Goal: Transaction & Acquisition: Obtain resource

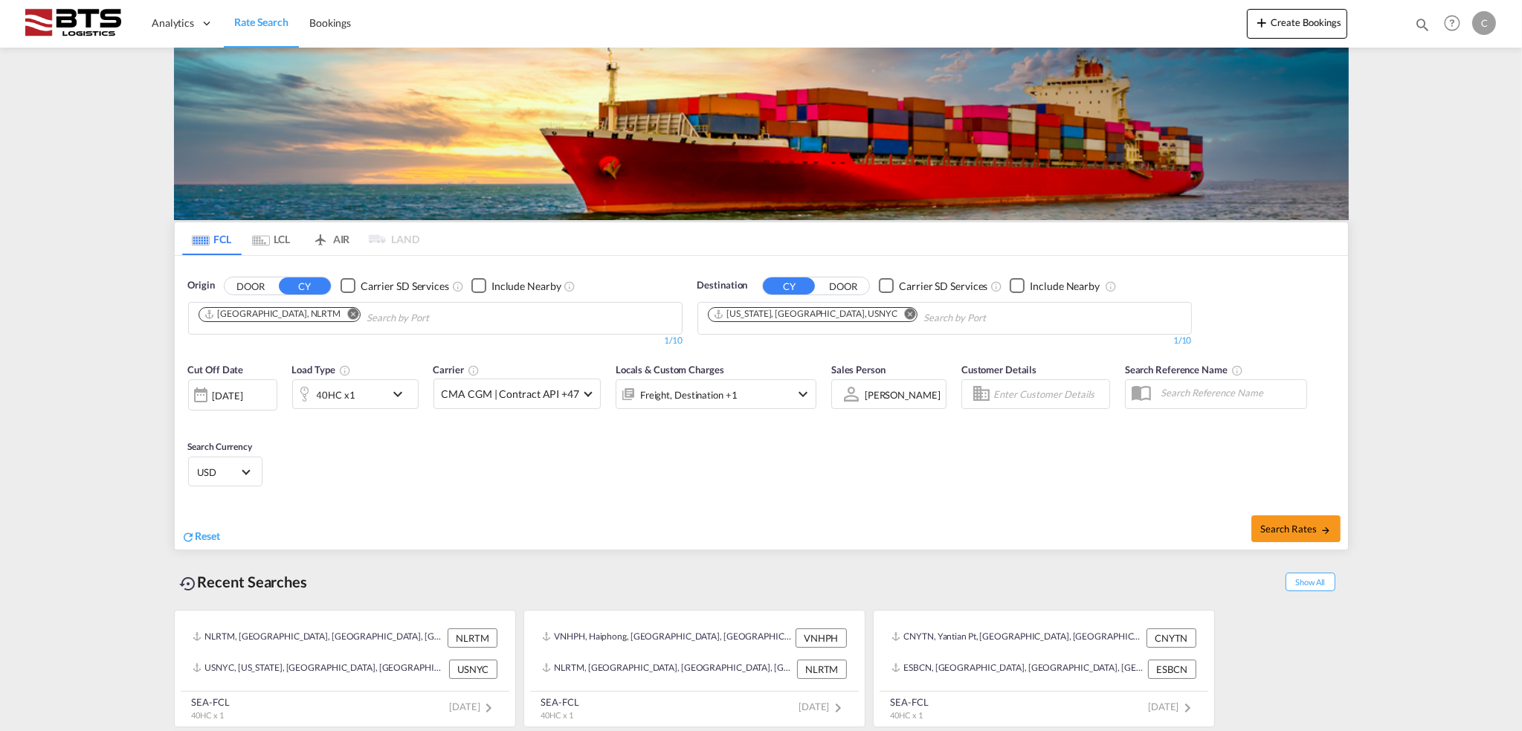
click at [367, 312] on input "Chips input." at bounding box center [437, 318] width 141 height 24
click at [225, 277] on button "DOOR" at bounding box center [251, 285] width 52 height 17
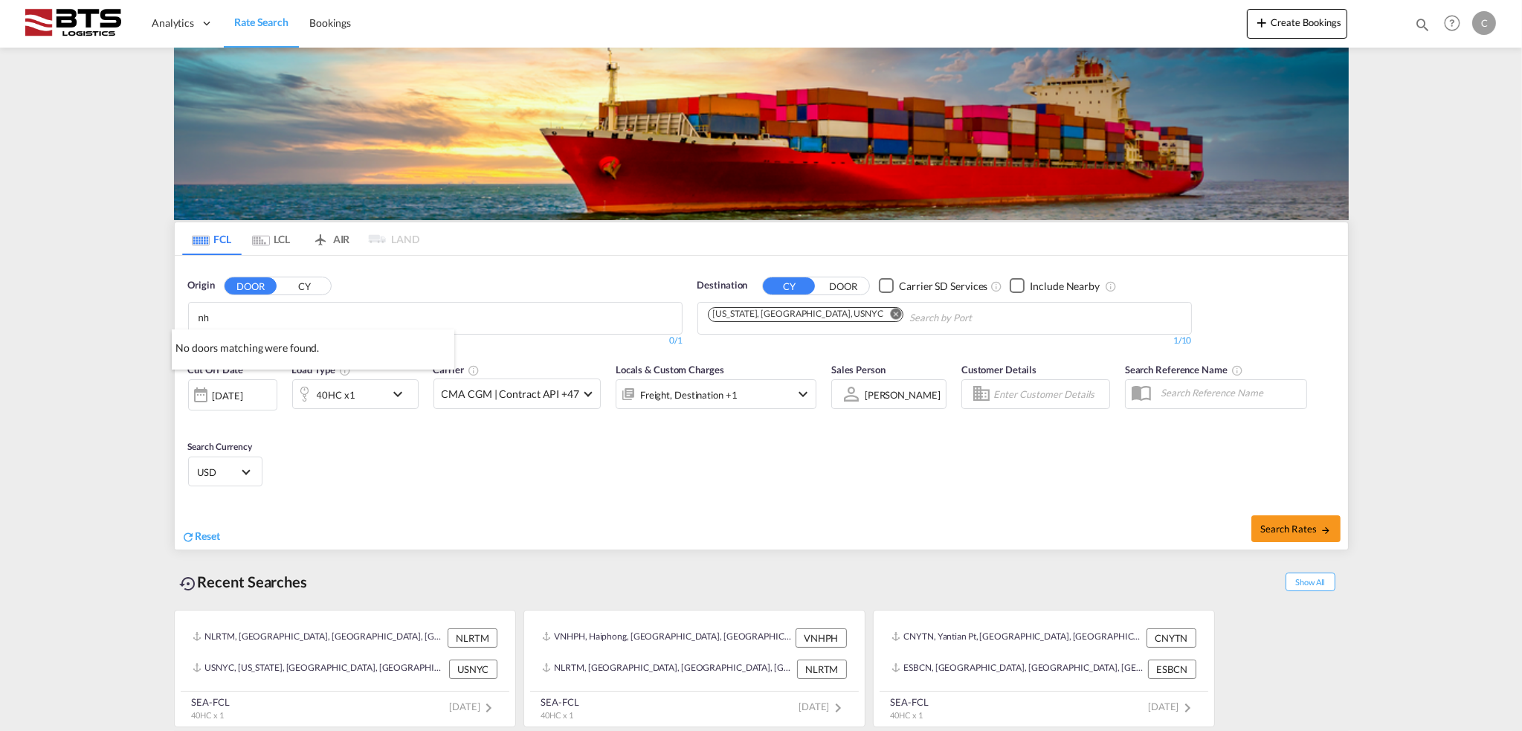
type input "n"
type input "nhava sheva"
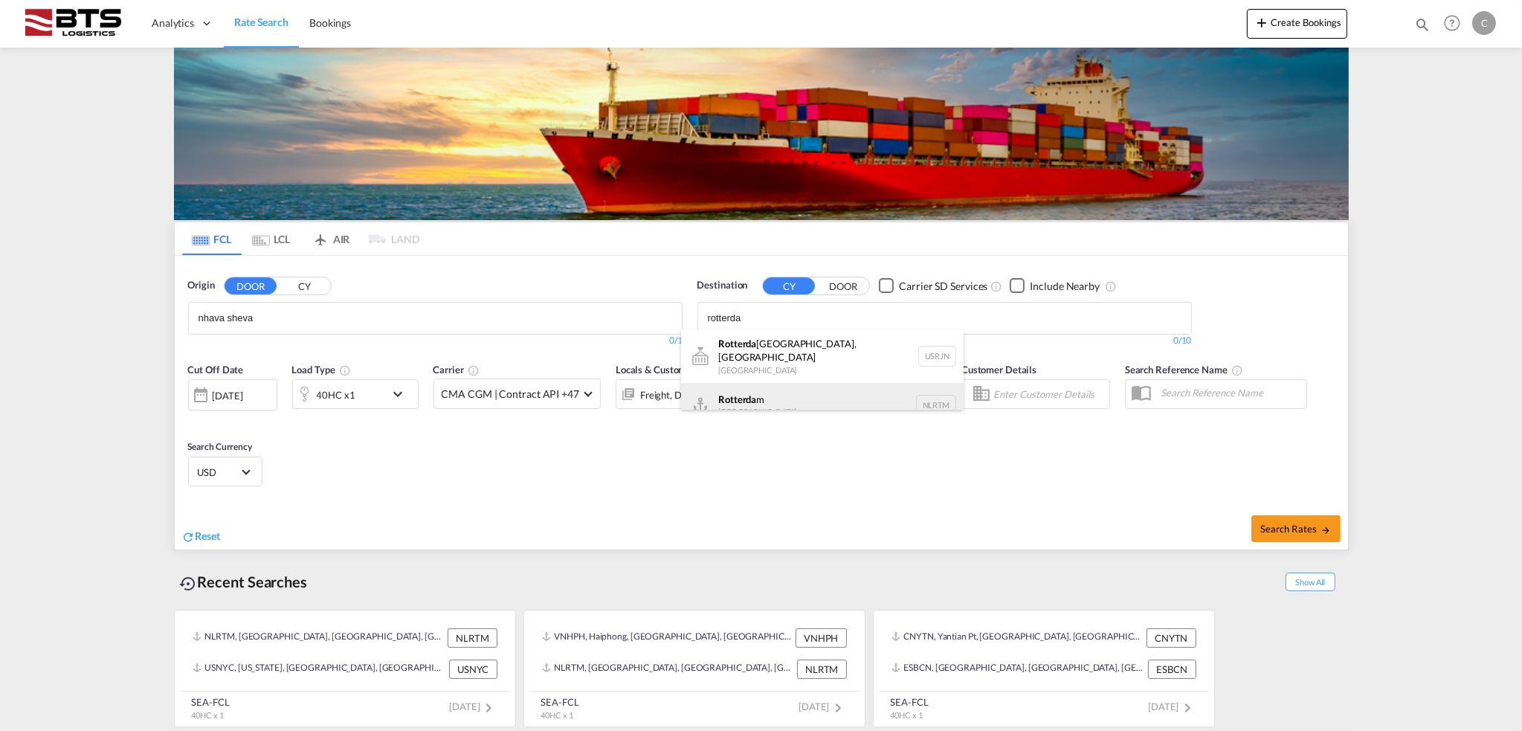
type input "rotterda"
click at [809, 392] on div "Rotterda m [GEOGRAPHIC_DATA] NLRTM" at bounding box center [822, 405] width 283 height 45
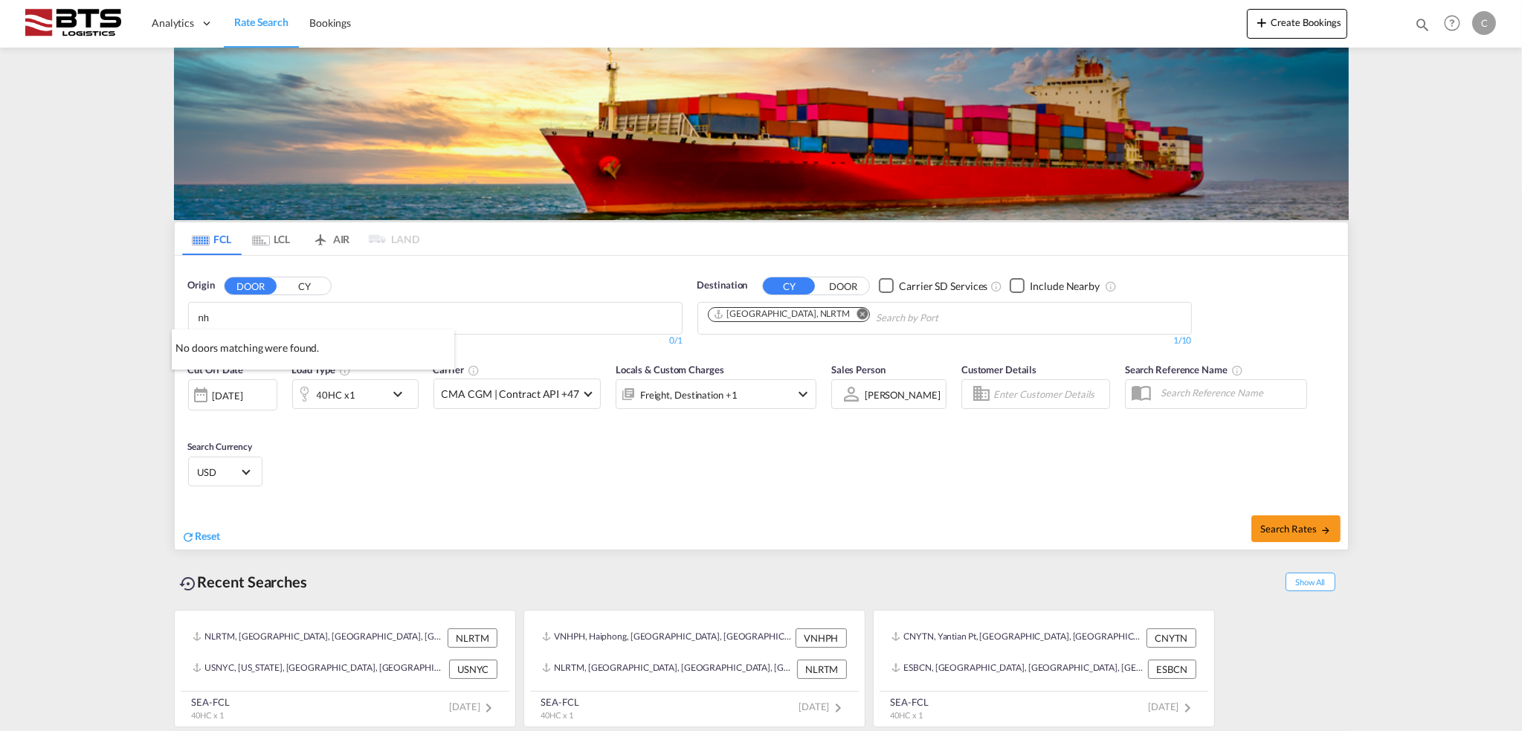
type input "n"
type input "h"
type input "jewal"
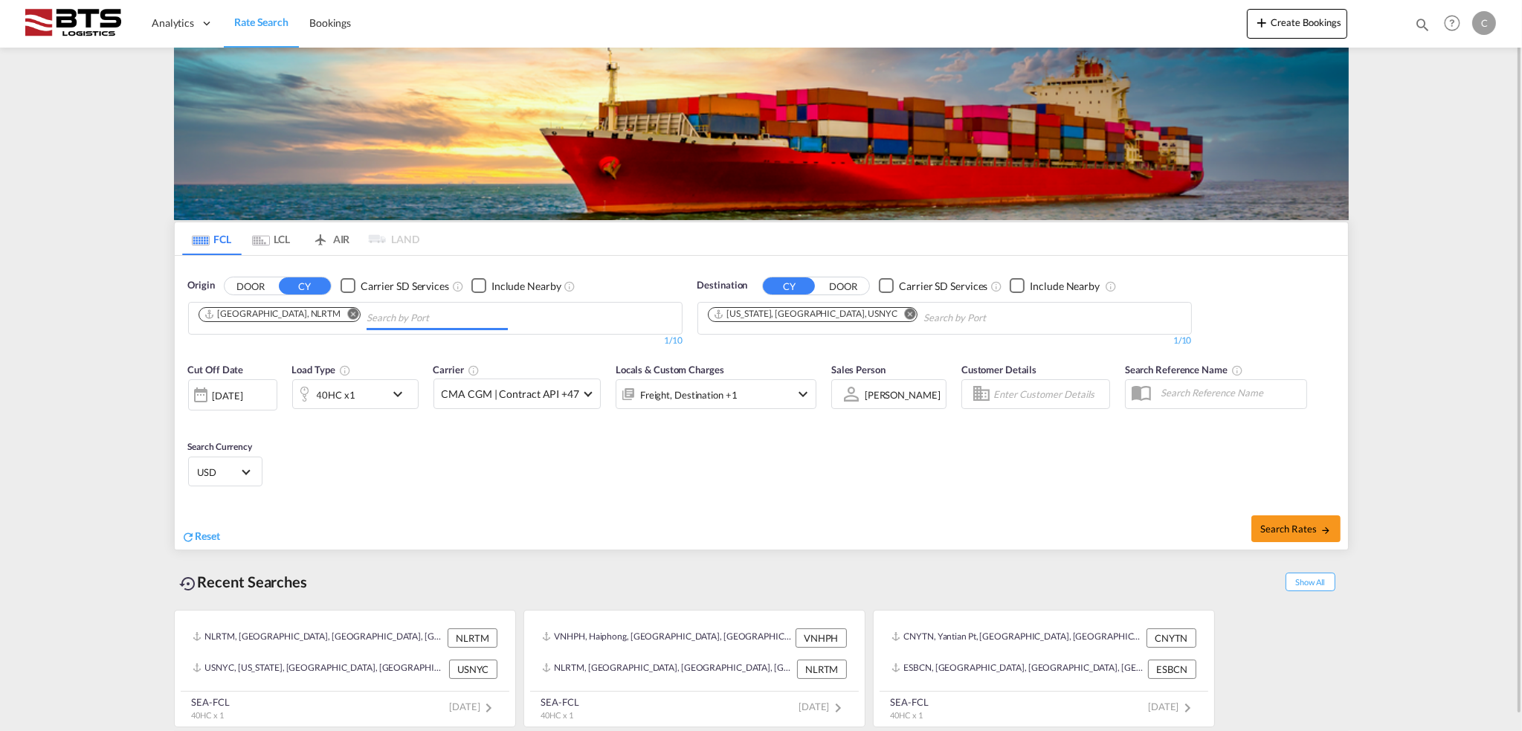
click at [367, 315] on input "Chips input." at bounding box center [437, 318] width 141 height 24
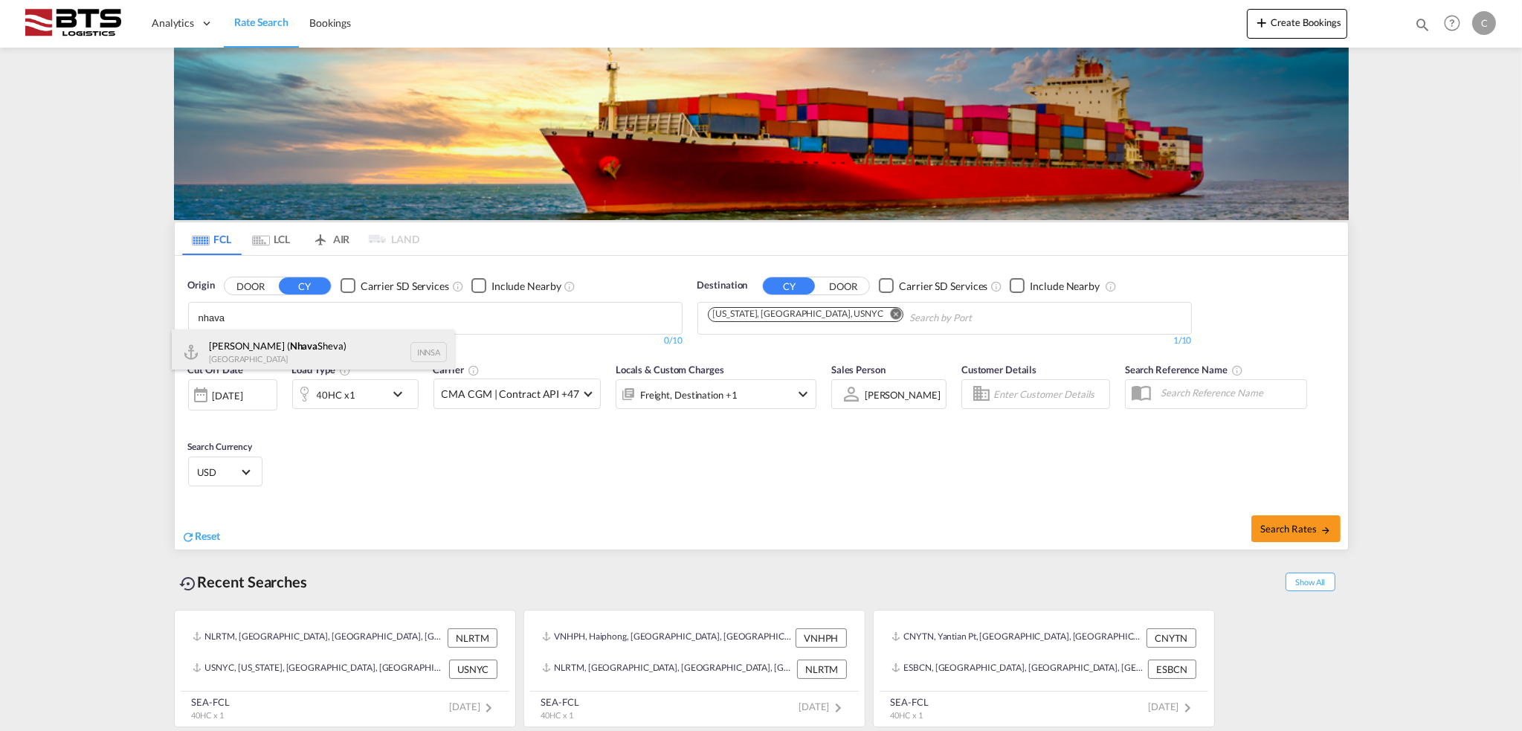
type input "nhava"
click at [332, 356] on div "[PERSON_NAME] ( [PERSON_NAME]) [GEOGRAPHIC_DATA] INNSA" at bounding box center [313, 351] width 283 height 45
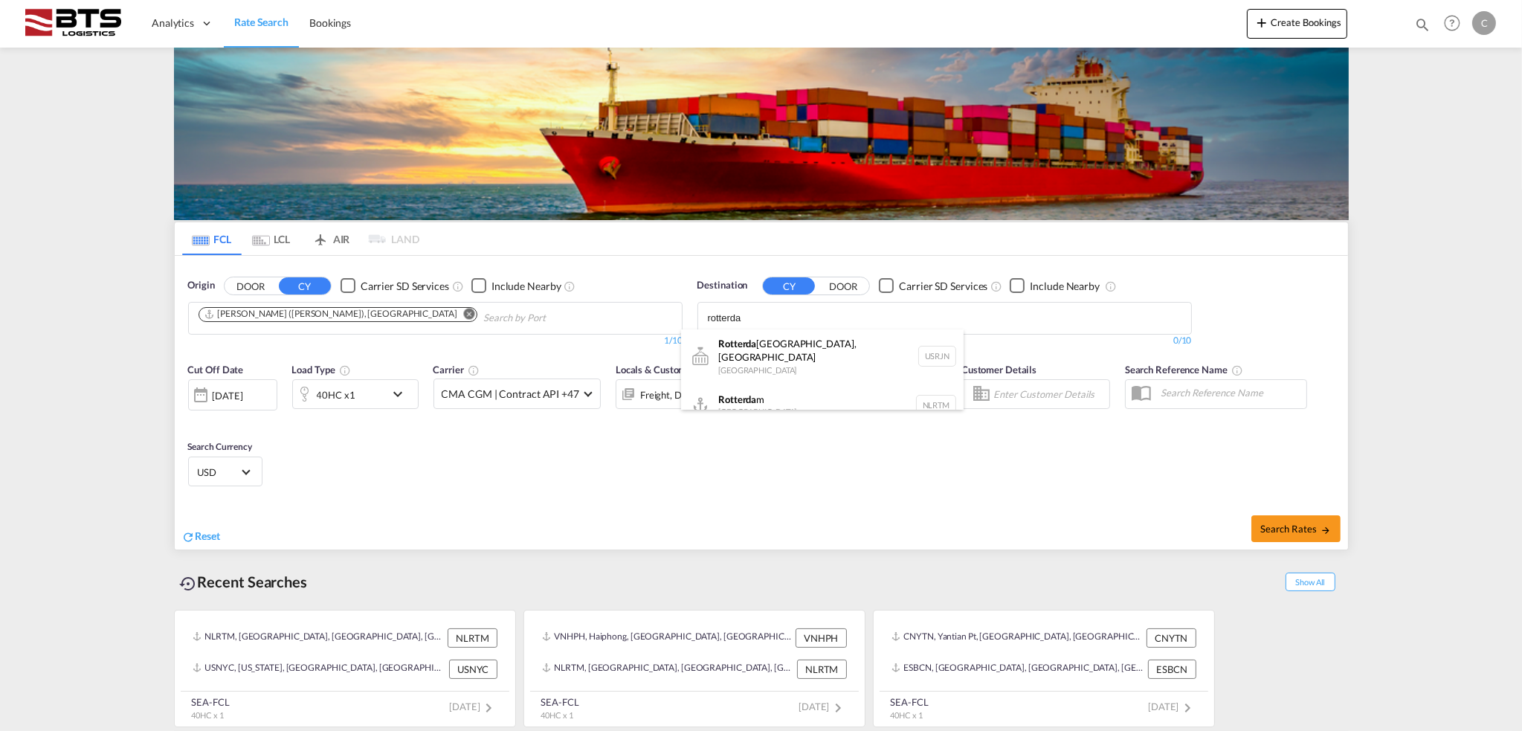
type input "rotterda"
click at [782, 397] on div "Rotterda m [GEOGRAPHIC_DATA] NLRTM" at bounding box center [822, 405] width 283 height 45
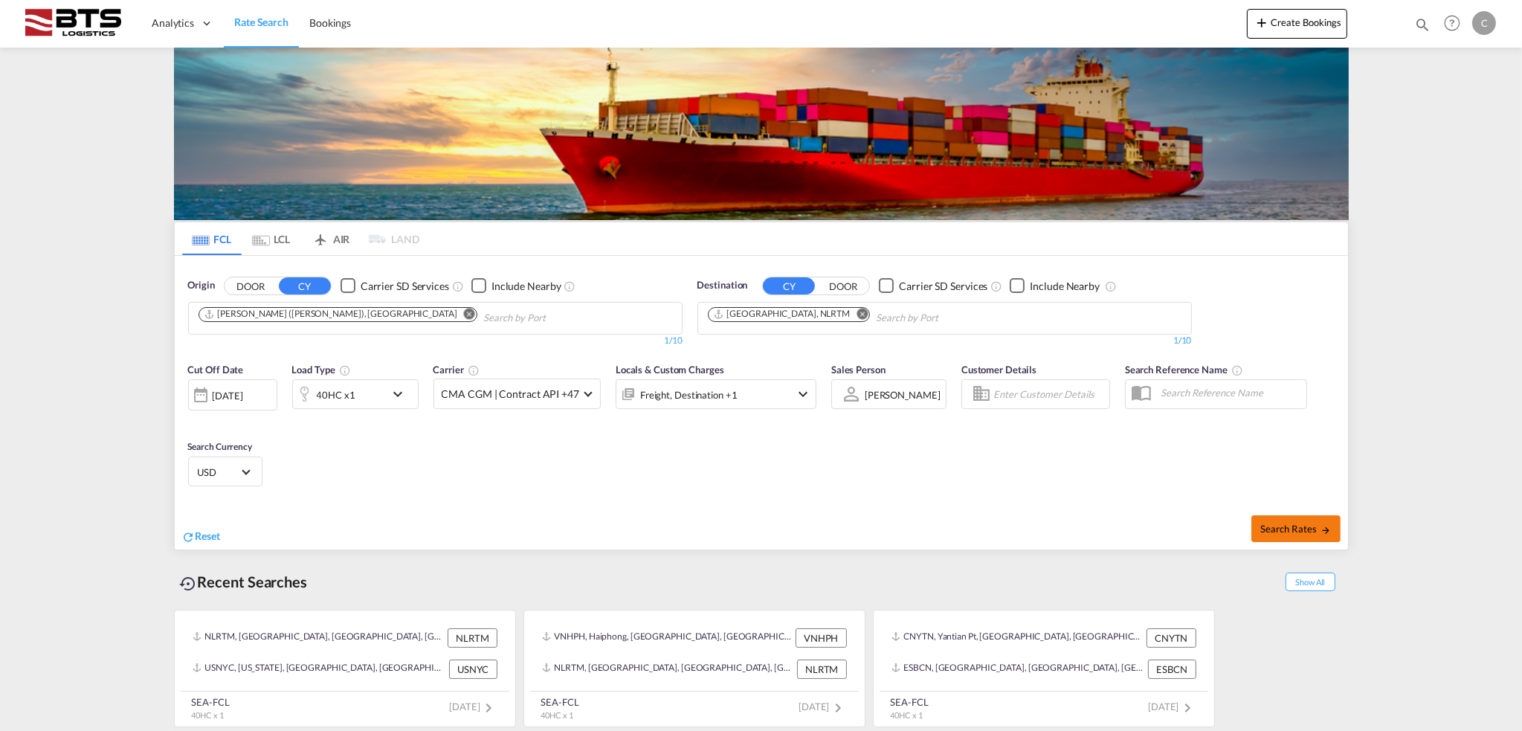
click at [1301, 531] on span "Search Rates" at bounding box center [1295, 529] width 71 height 12
type input "INNSA to NLRTM / [DATE]"
